Goal: Communication & Community: Answer question/provide support

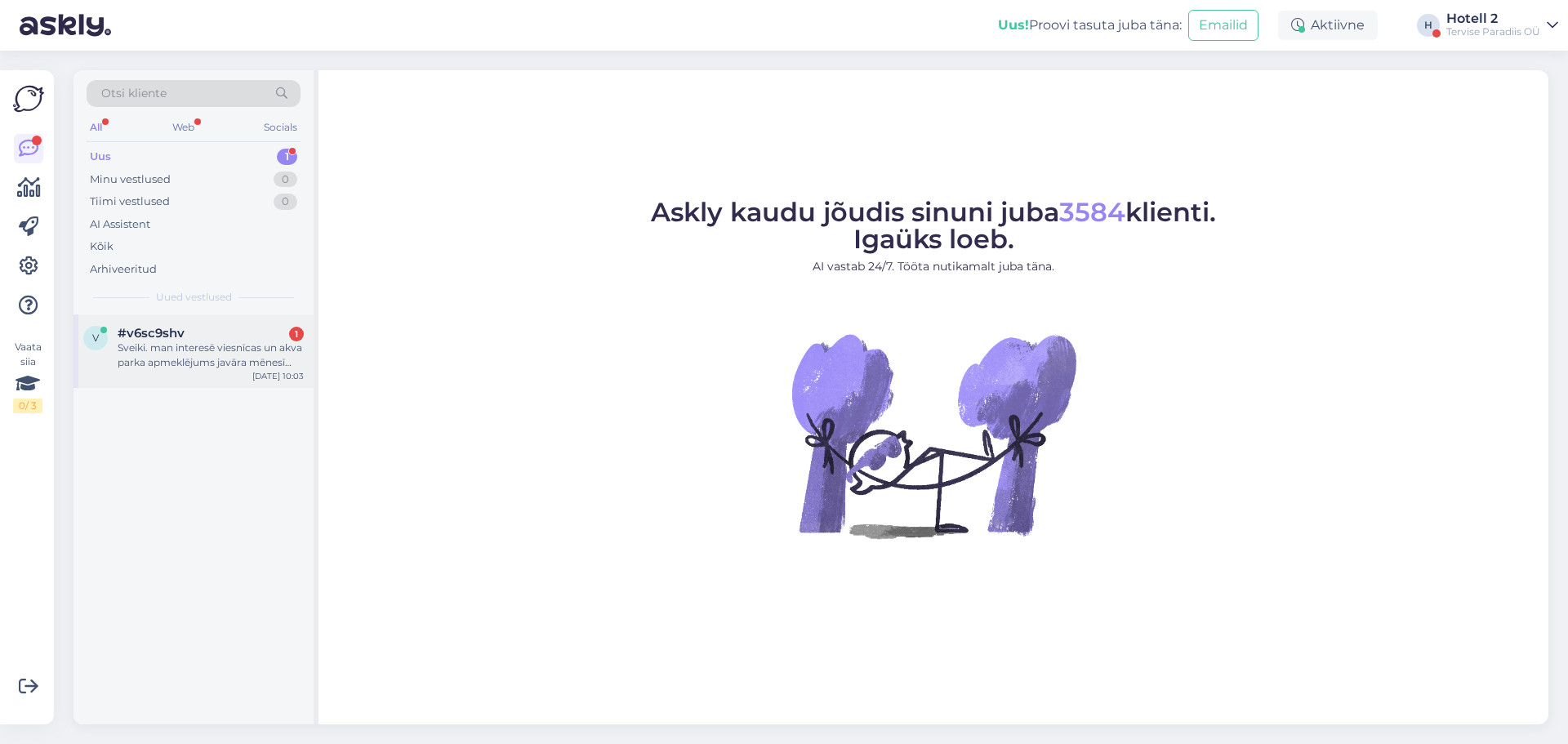
click at [243, 348] on div "Sveiki. man interesē viesnīcas un akva parka apmeklējums javāra mēnesī 2026.gad…" at bounding box center [210, 355] width 187 height 30
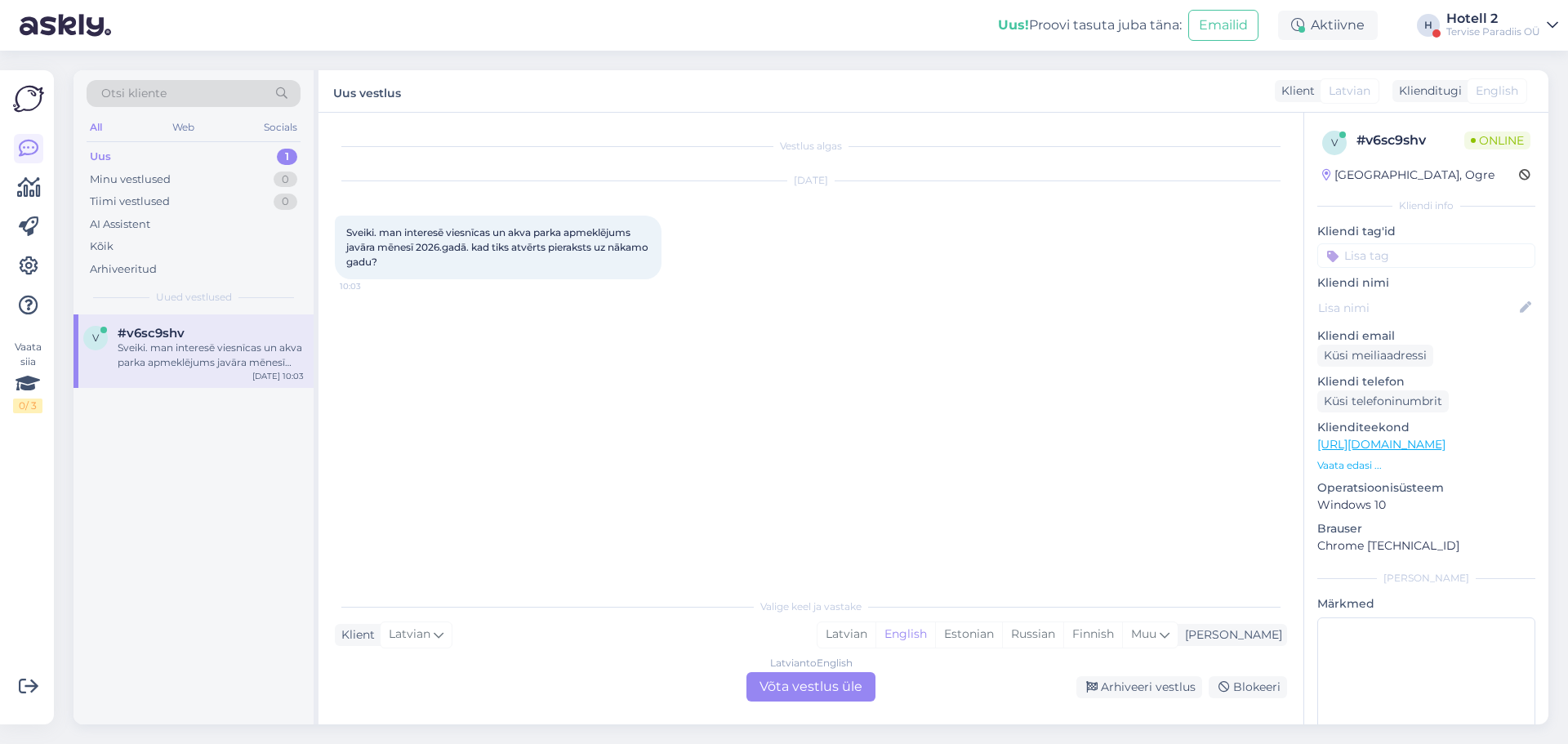
click at [810, 680] on div "Latvian to English Võta vestlus üle" at bounding box center [811, 687] width 129 height 30
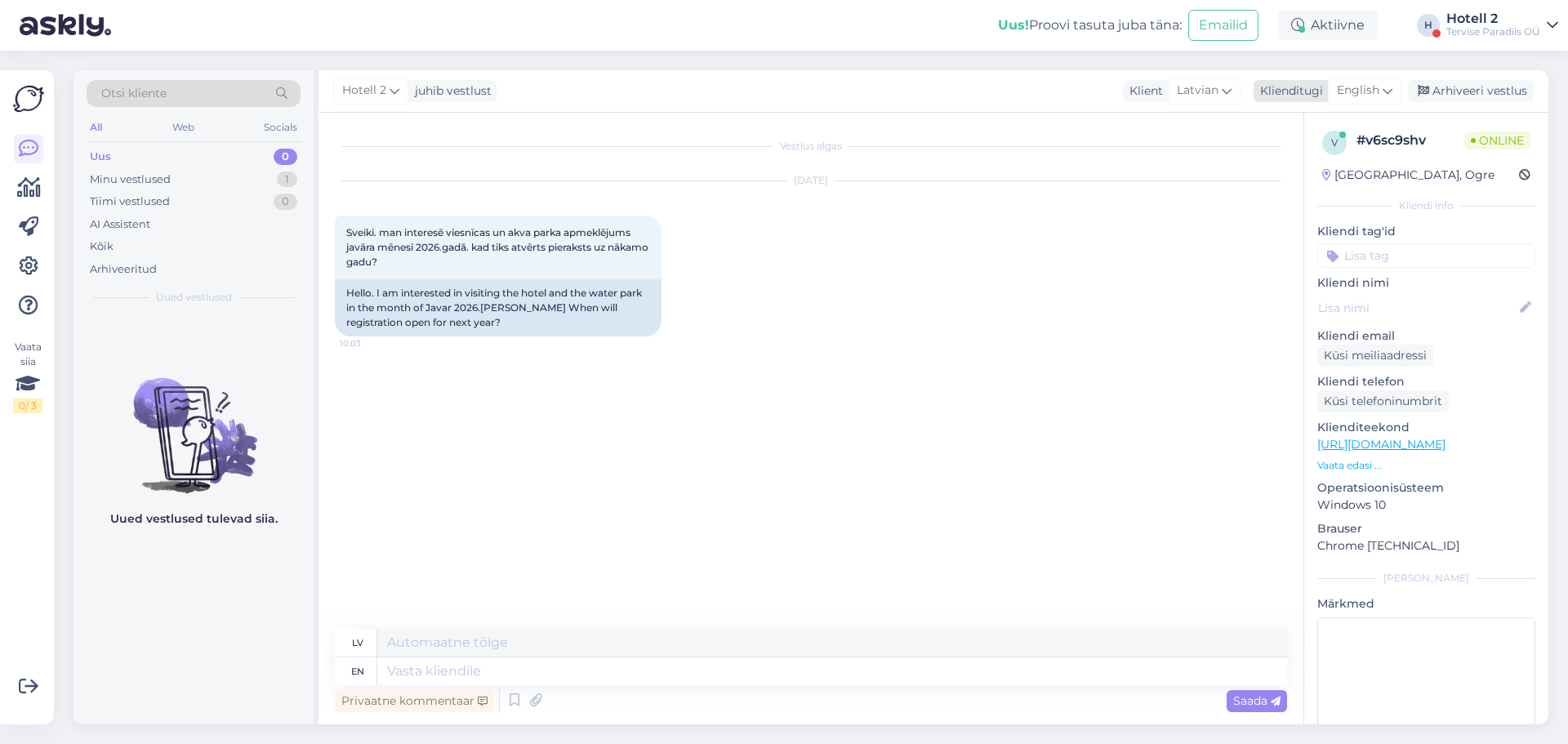
click at [1363, 82] on span "English" at bounding box center [1358, 90] width 42 height 18
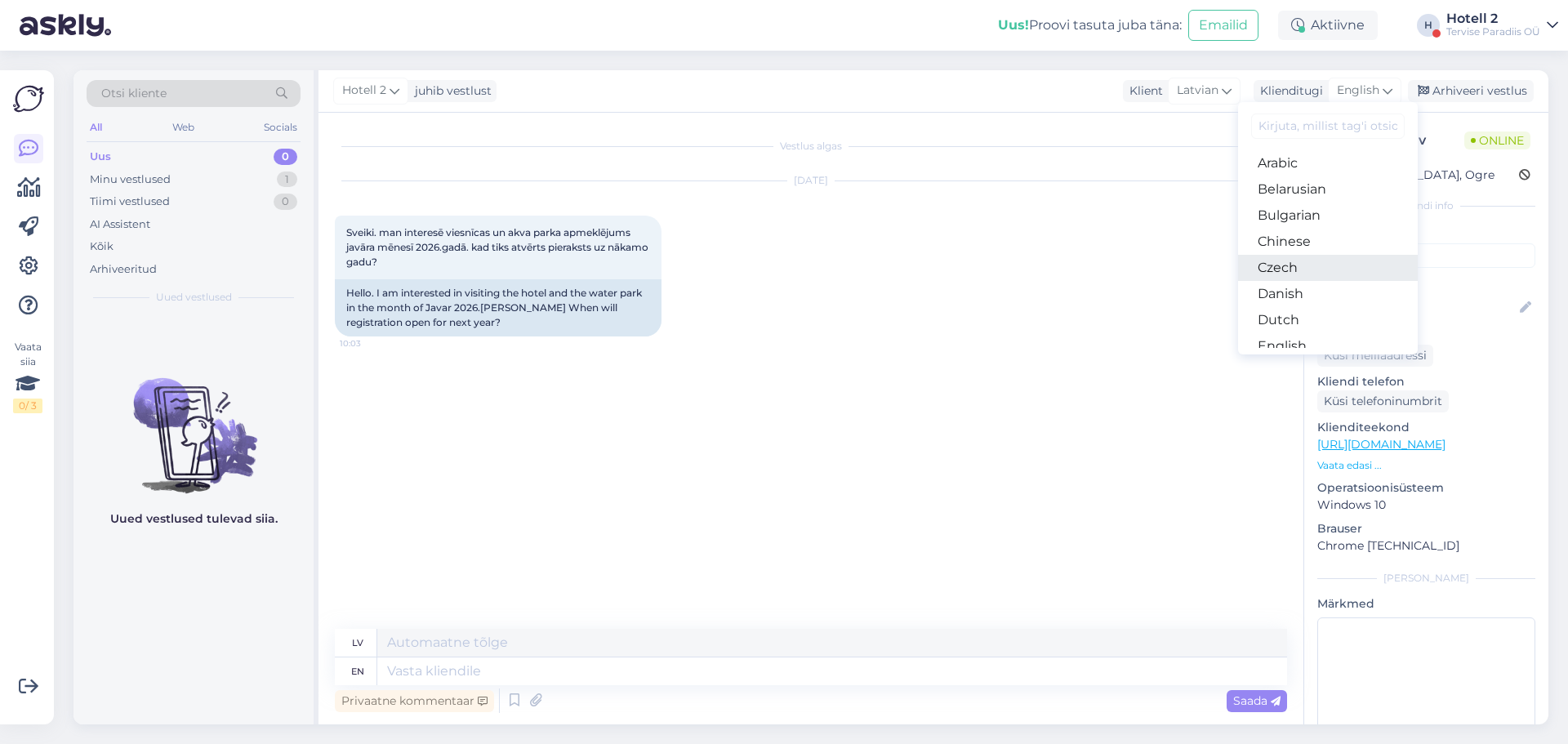
scroll to position [82, 0]
click at [1319, 283] on link "Estonian" at bounding box center [1327, 290] width 180 height 26
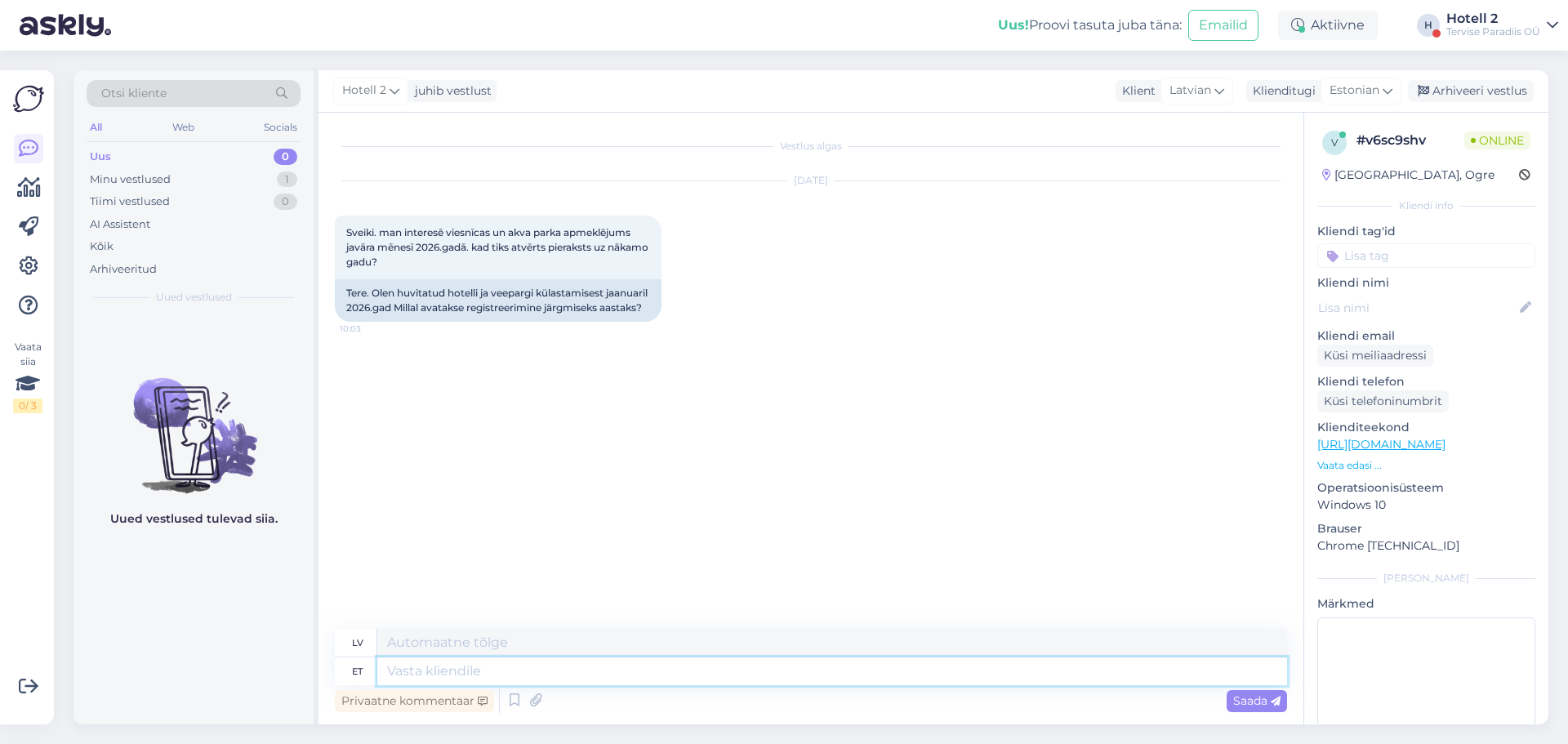
click at [450, 674] on textarea at bounding box center [832, 671] width 910 height 28
type textarea "Tere"
type textarea "Sveiki"
type textarea "Tere!"
type textarea "Sveiki!"
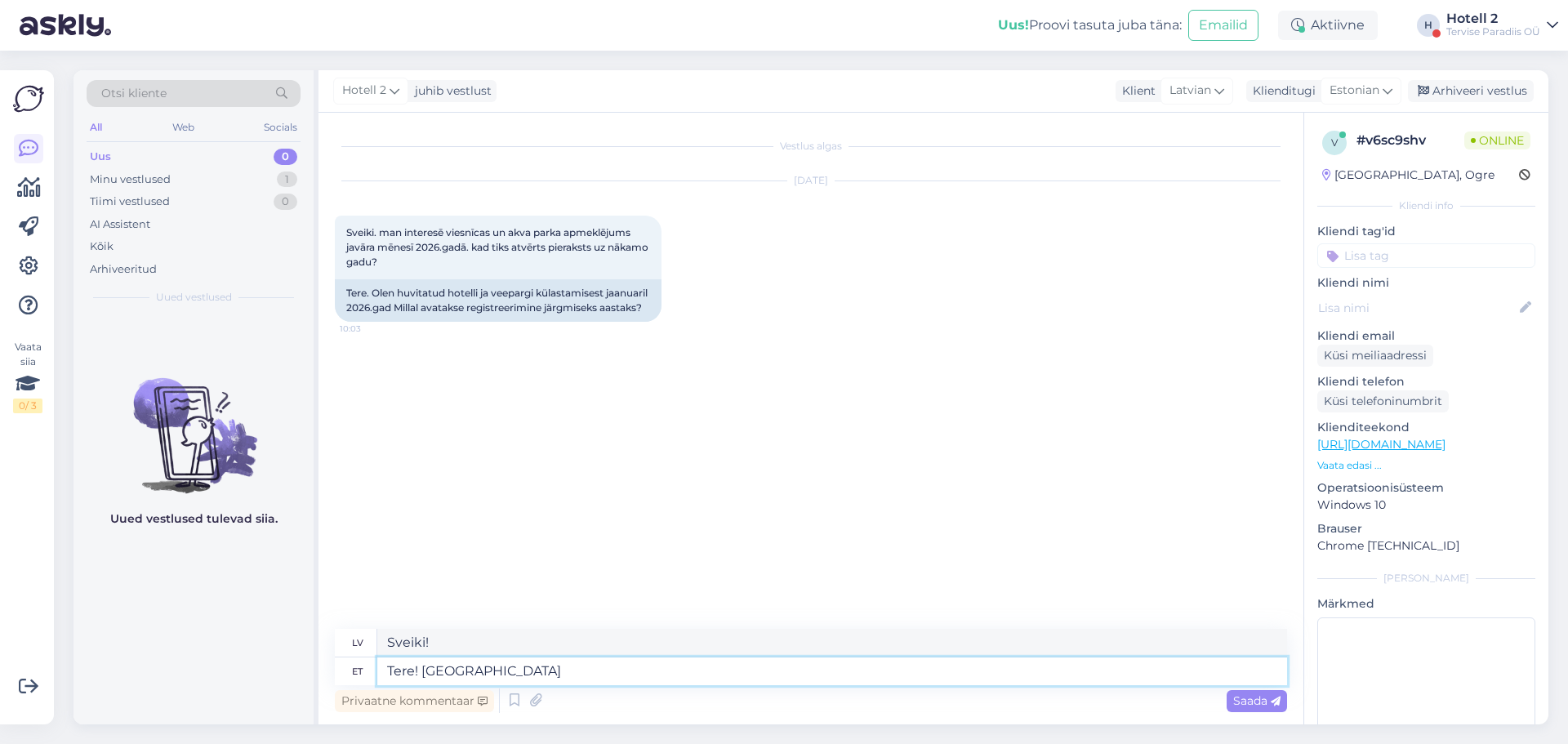
type textarea "Tere! [GEOGRAPHIC_DATA]"
type textarea "Sveiki! Lūdzu"
type textarea "Tere! Palun kirjutage"
type textarea "Sveiki! Lūdzu, rakstiet"
type textarea "Tere! Palun kirjutage sales@"
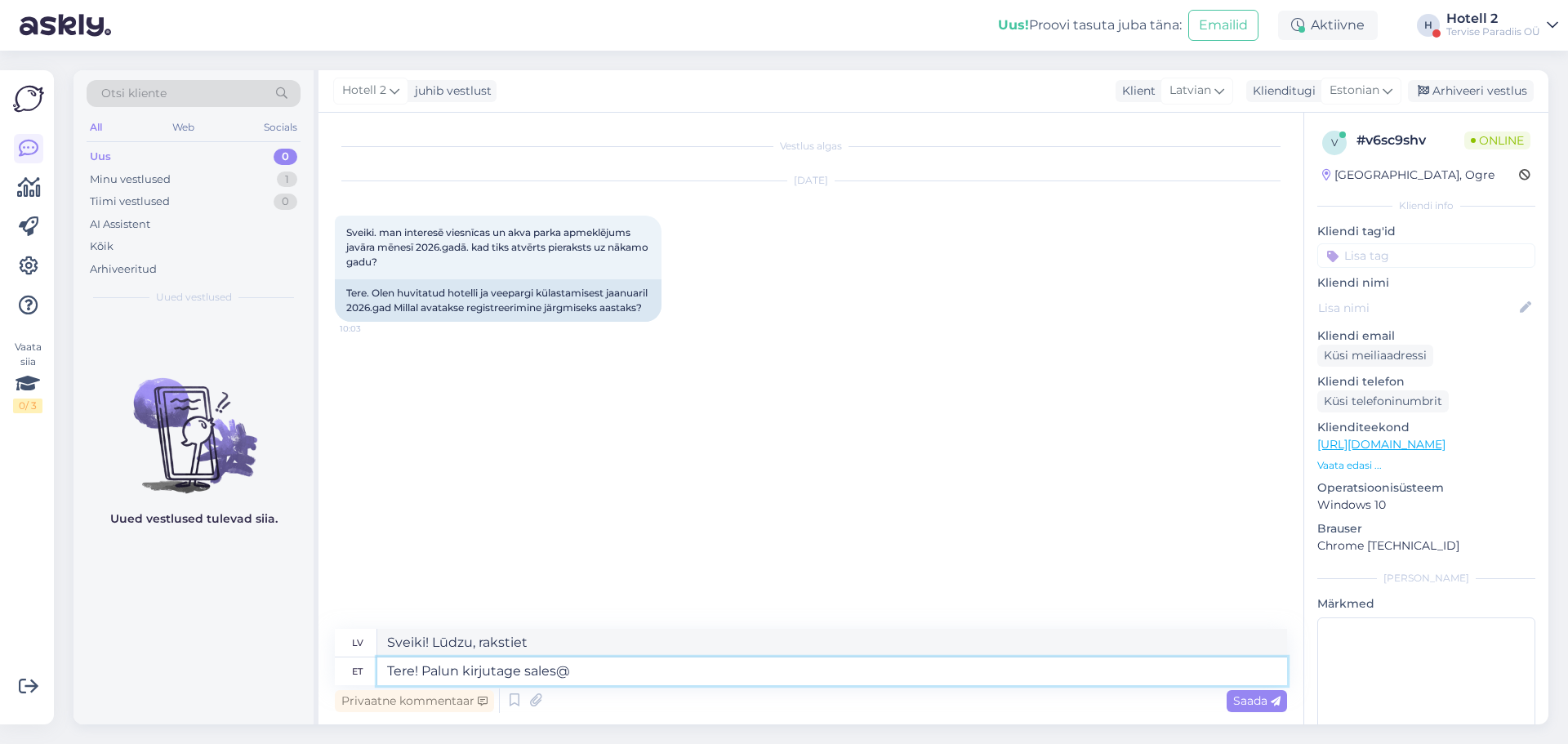
type textarea "Sveiki! Lūdzu, rakstiet pārdošanas nodaļai."
type textarea "Tere! Palun kirjutage [EMAIL_ADDRESS][DOMAIN_NAME]"
type textarea "Sveiki! Lūdzu, rakstiet uz [EMAIL_ADDRESS][DOMAIN_NAME]"
type textarea "Tere! Palun kirjutage [EMAIL_ADDRESS][DOMAIN_NAME]"
click at [1246, 699] on span "Saada" at bounding box center [1257, 700] width 47 height 14
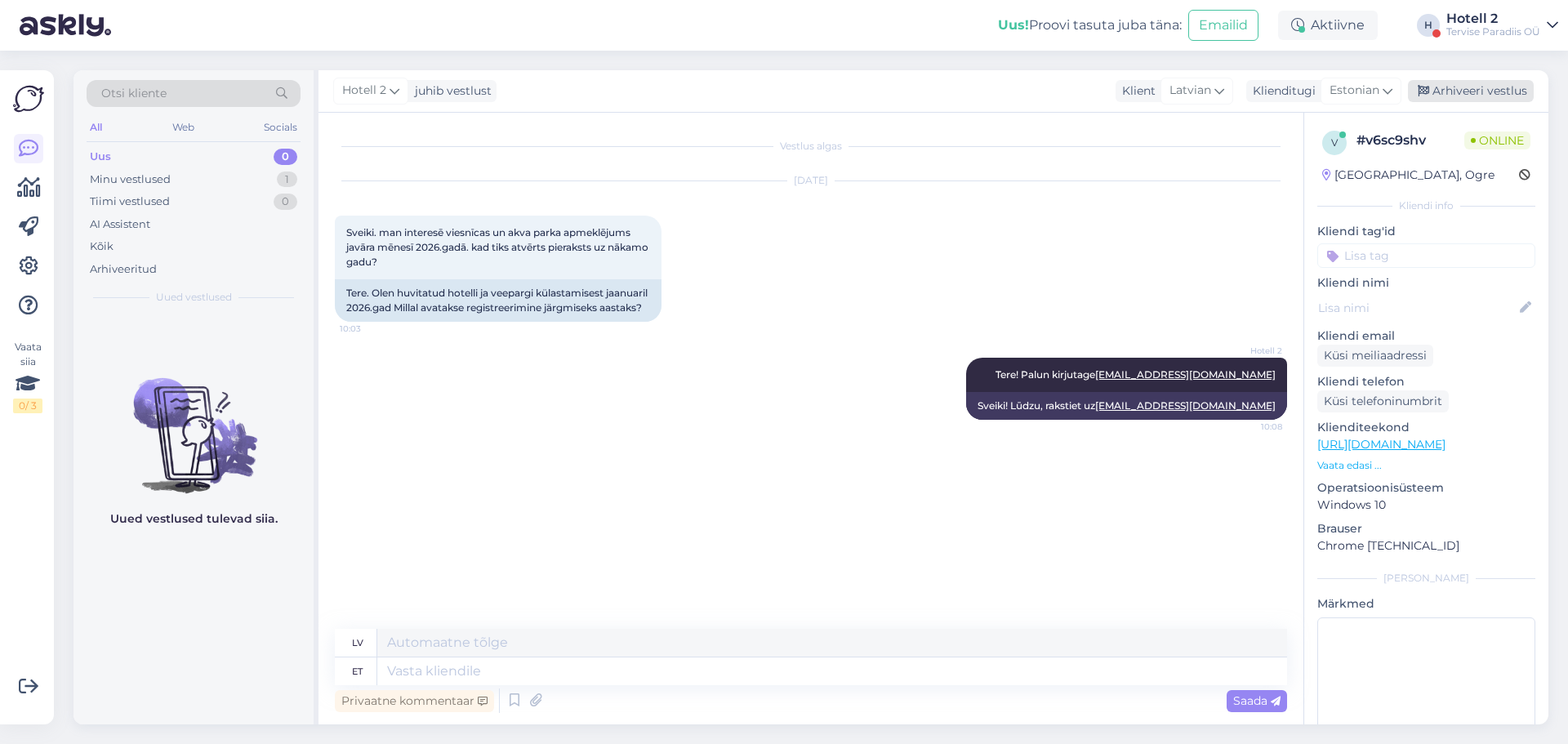
click at [1490, 89] on div "Arhiveeri vestlus" at bounding box center [1471, 91] width 126 height 22
